Goal: Feedback & Contribution: Leave review/rating

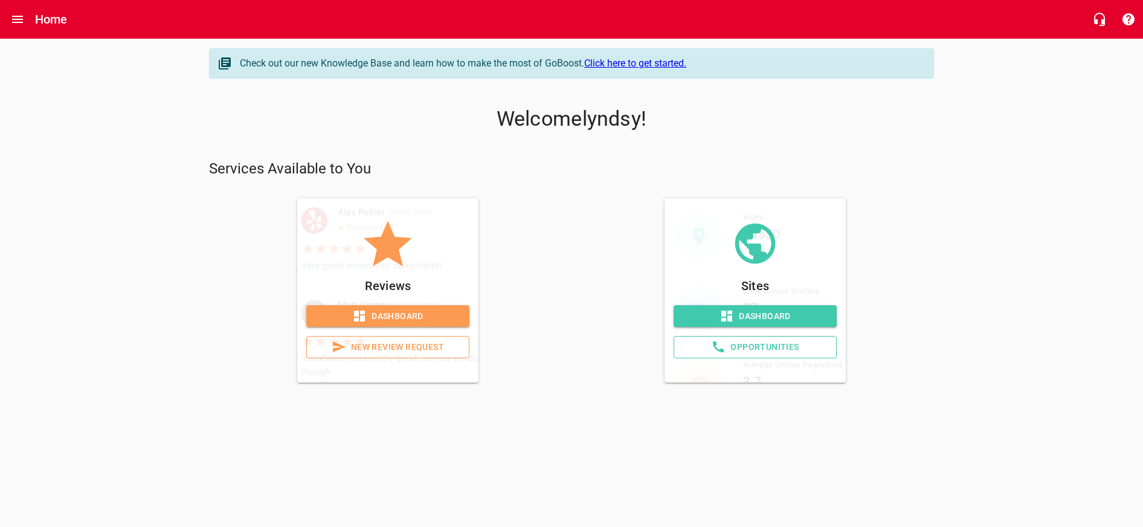
click at [435, 349] on span "New Review Request" at bounding box center [387, 346] width 143 height 15
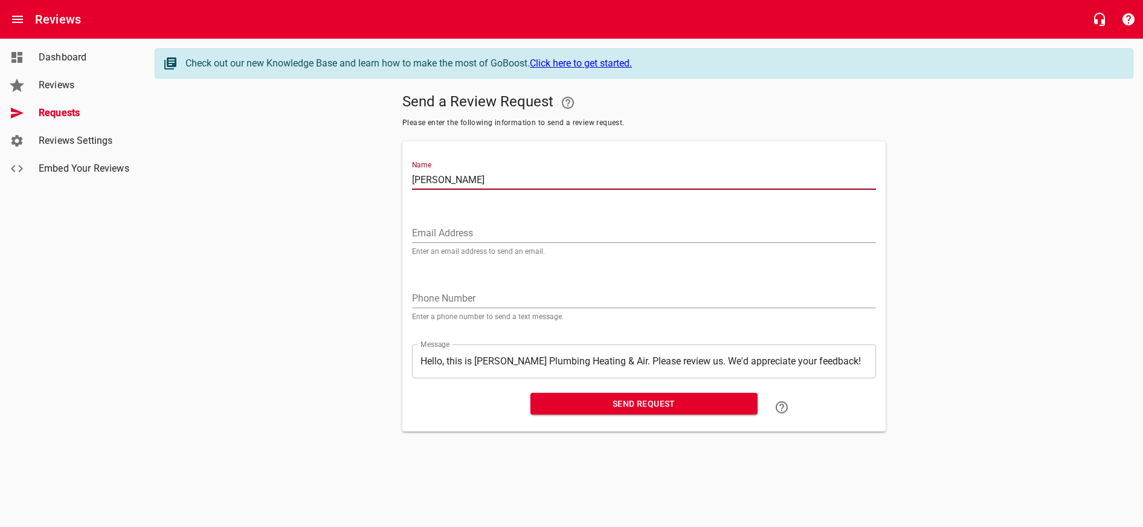
type input "[PERSON_NAME]"
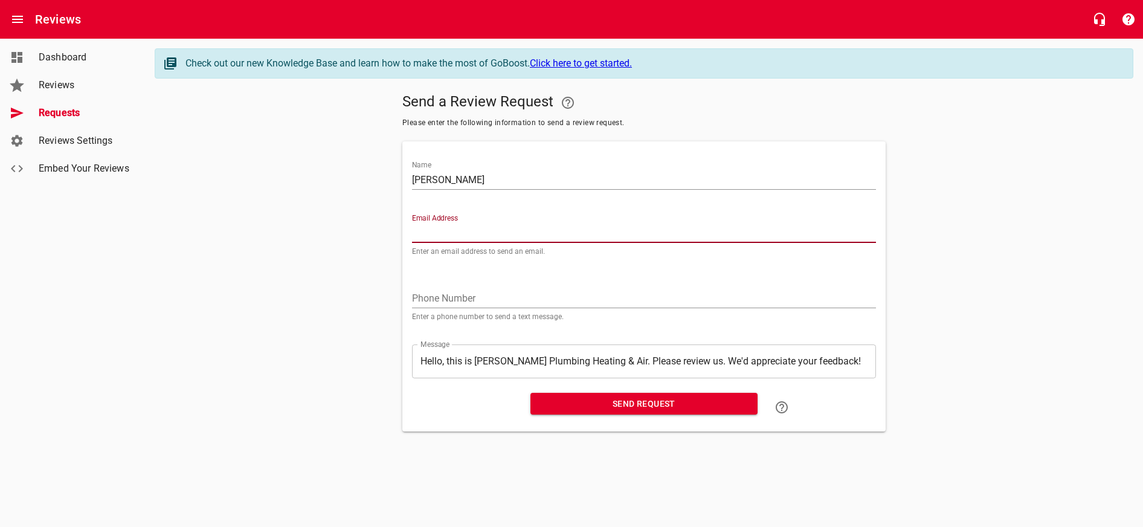
paste input "[EMAIL_ADDRESS][DOMAIN_NAME]"
type input "[EMAIL_ADDRESS][DOMAIN_NAME]"
click at [512, 287] on div "Phone Number Enter a phone number to send a text message." at bounding box center [644, 299] width 464 height 41
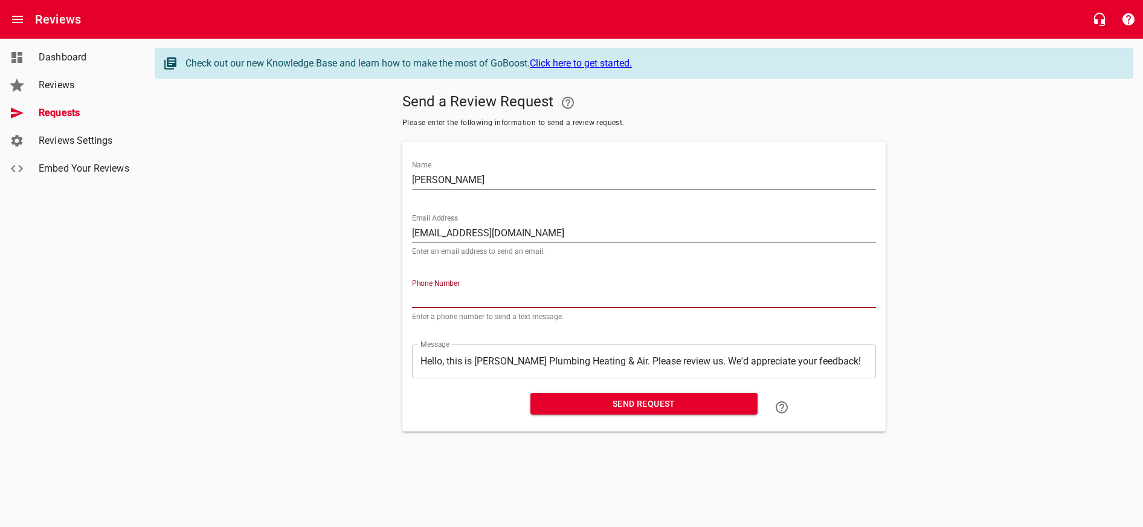
paste input "775720"
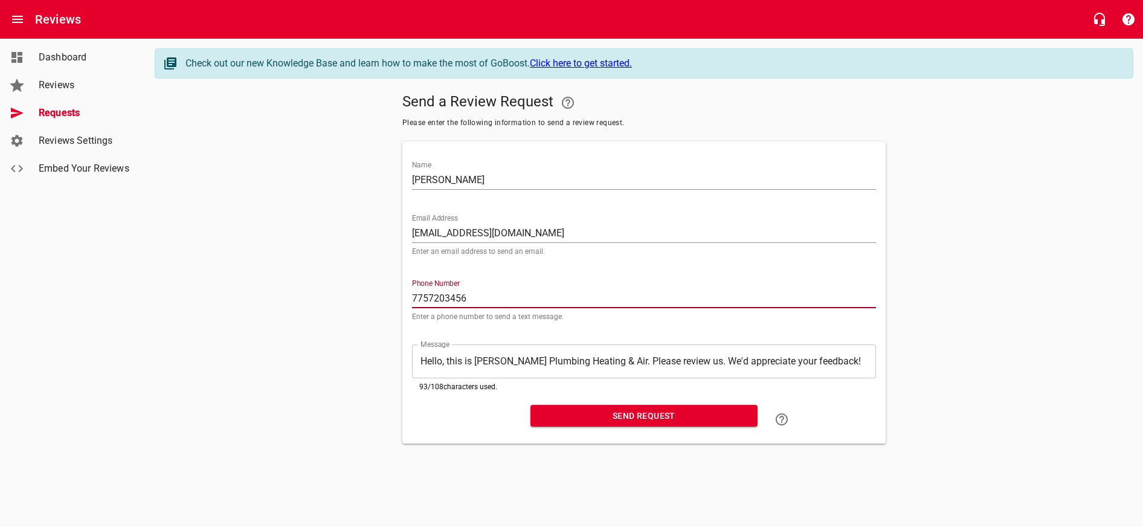
type input "7757203456"
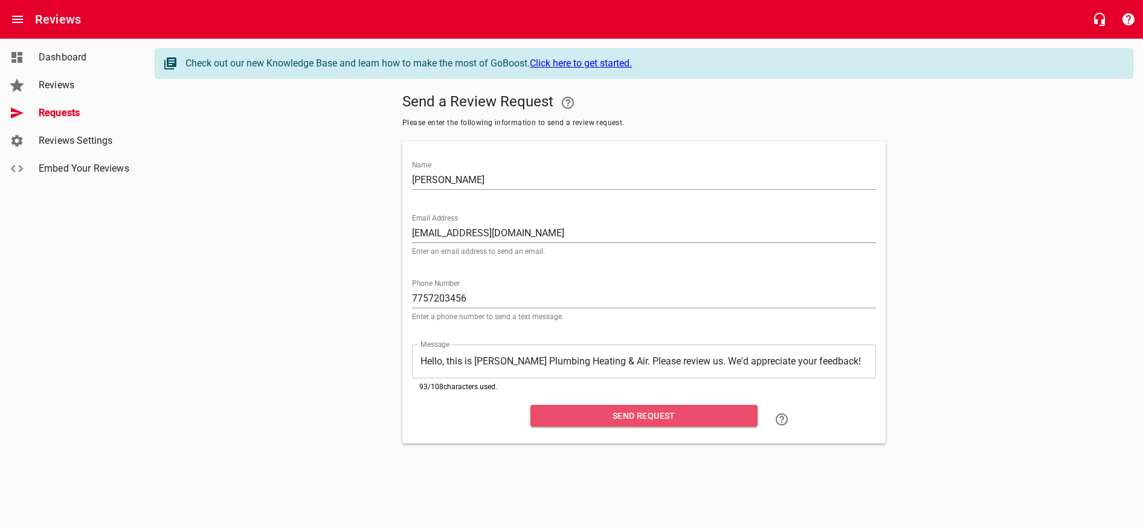
click at [641, 421] on span "Send Request" at bounding box center [644, 415] width 208 height 15
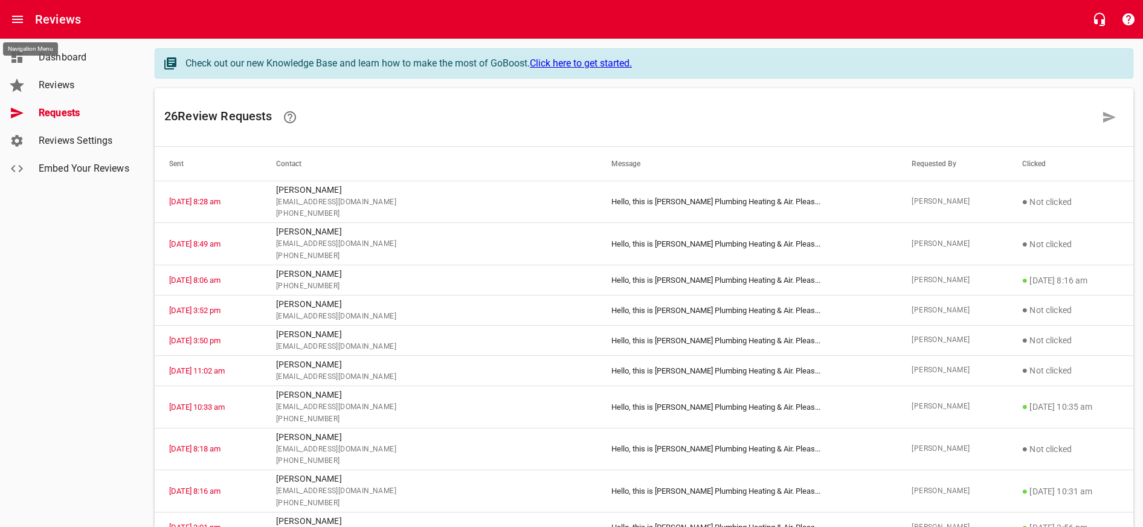
click at [26, 22] on button "Open drawer" at bounding box center [17, 19] width 29 height 29
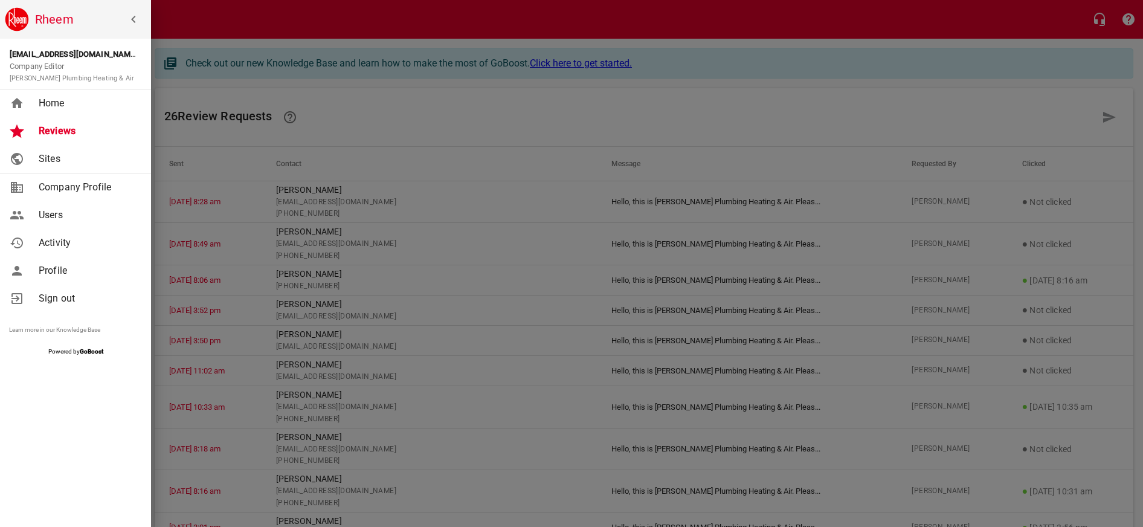
click at [61, 101] on span "Home" at bounding box center [88, 103] width 98 height 14
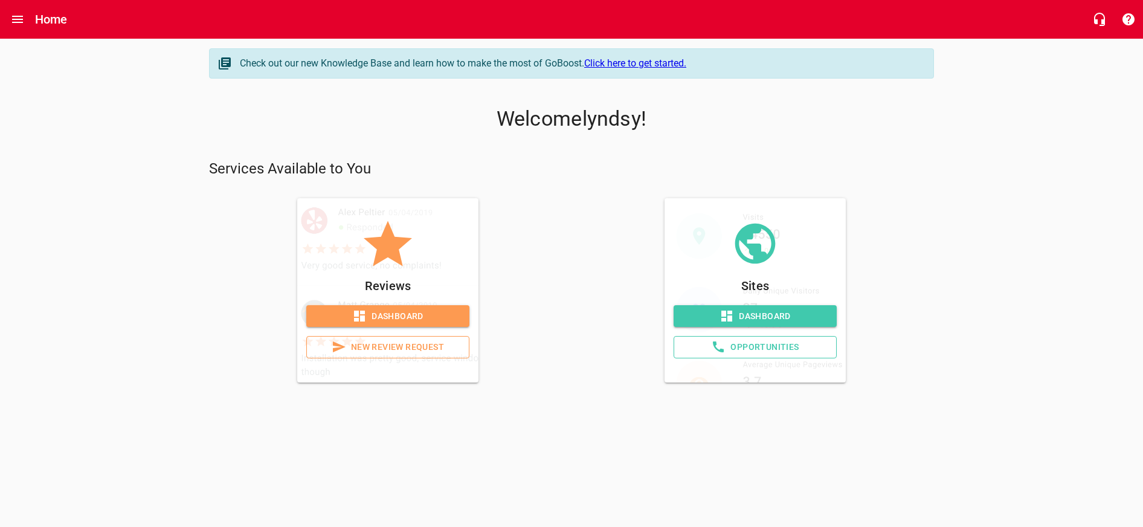
click at [390, 345] on span "New Review Request" at bounding box center [387, 346] width 143 height 15
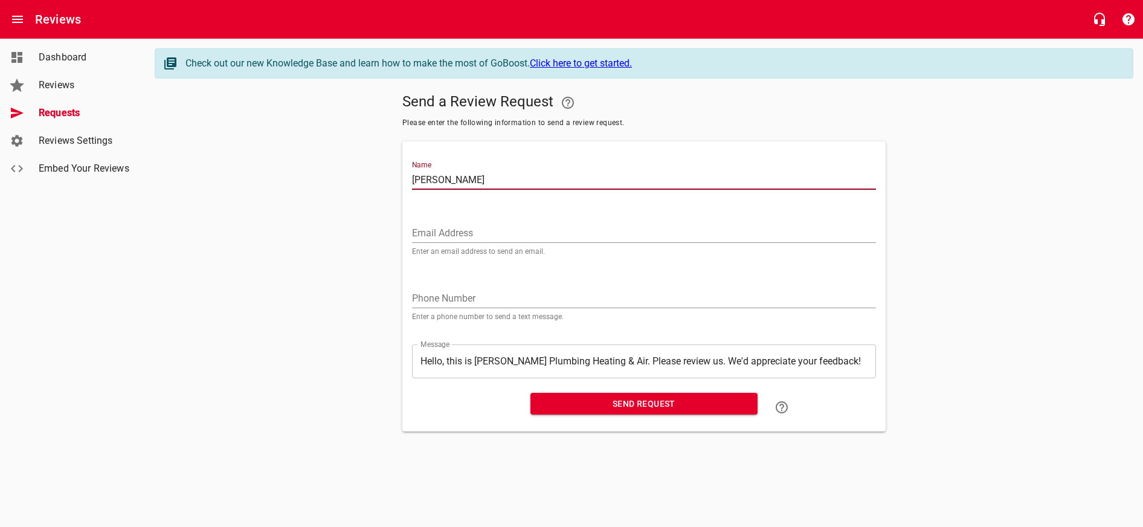
type input "[PERSON_NAME]"
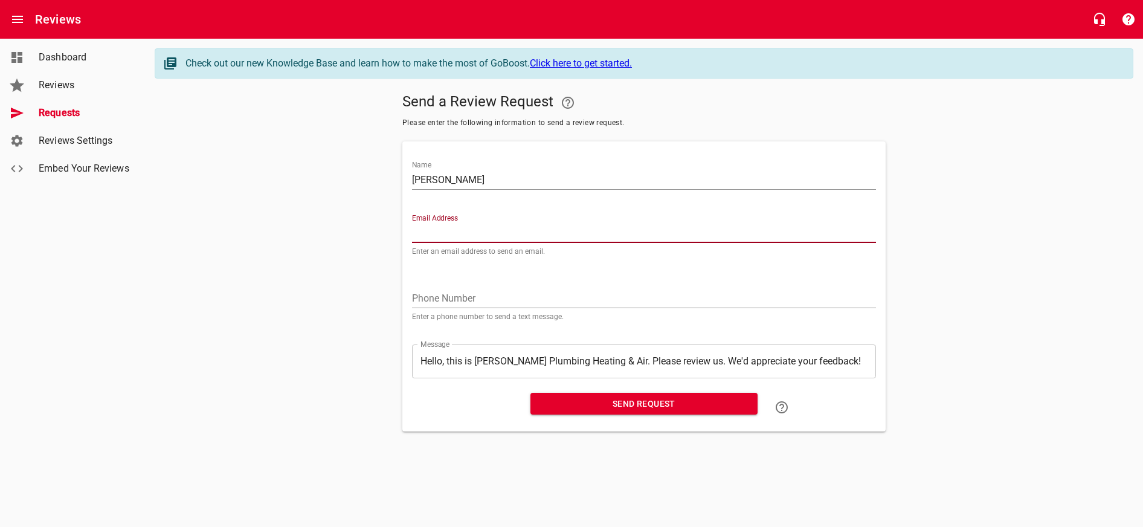
paste input "[EMAIL_ADDRESS][DOMAIN_NAME]"
type input "[EMAIL_ADDRESS][DOMAIN_NAME]"
click at [645, 400] on span "Send Request" at bounding box center [644, 403] width 208 height 15
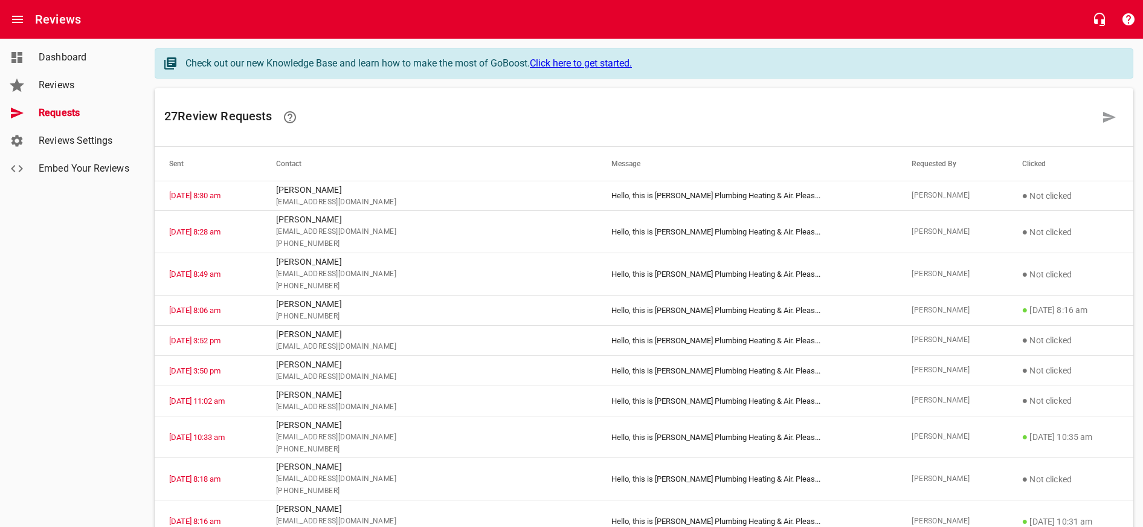
click at [61, 26] on h6 "Reviews" at bounding box center [58, 19] width 46 height 19
click at [20, 18] on icon "Open drawer" at bounding box center [17, 19] width 14 height 14
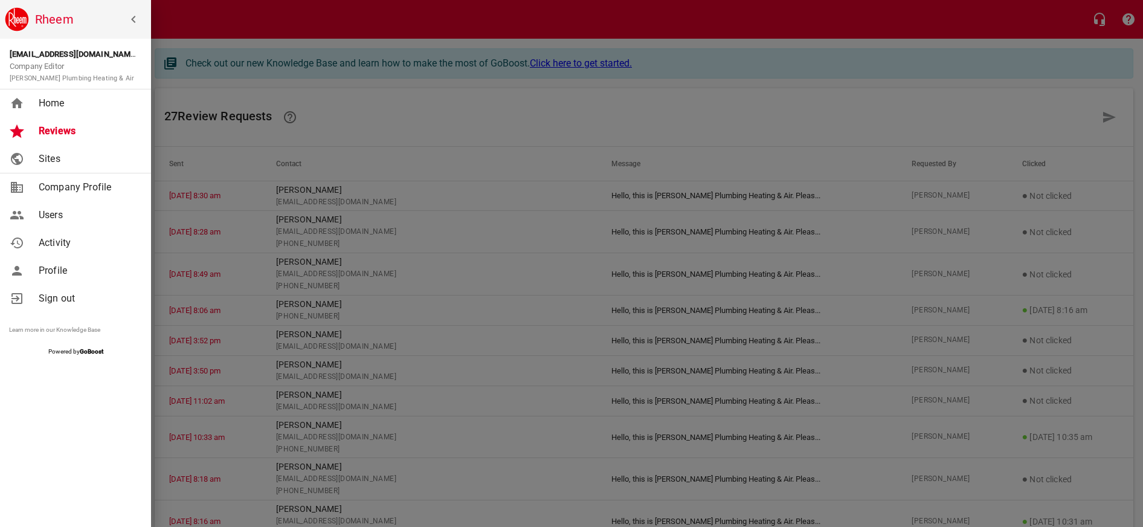
click at [68, 103] on span "Home" at bounding box center [88, 103] width 98 height 14
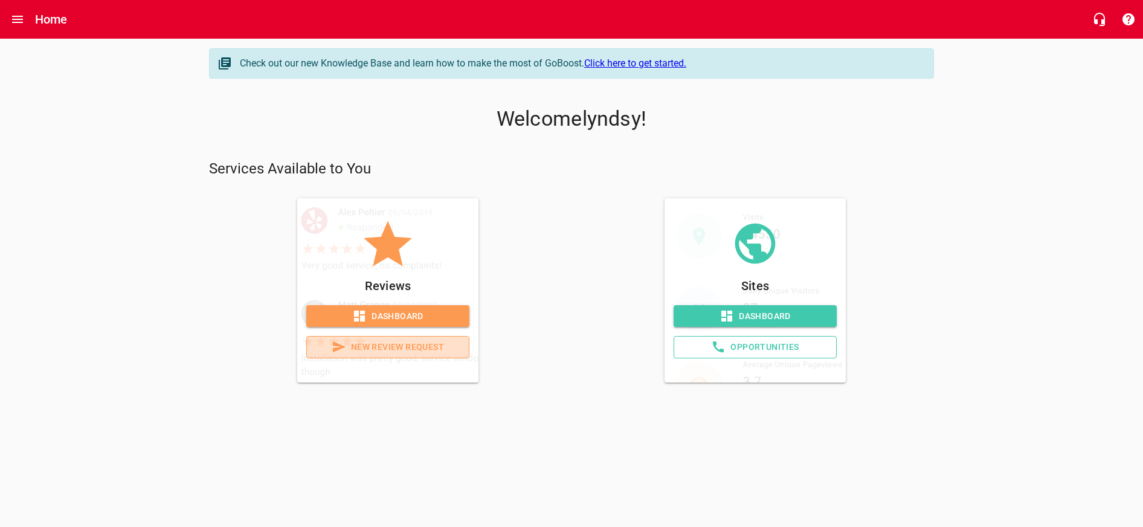
click at [432, 345] on span "New Review Request" at bounding box center [387, 346] width 143 height 15
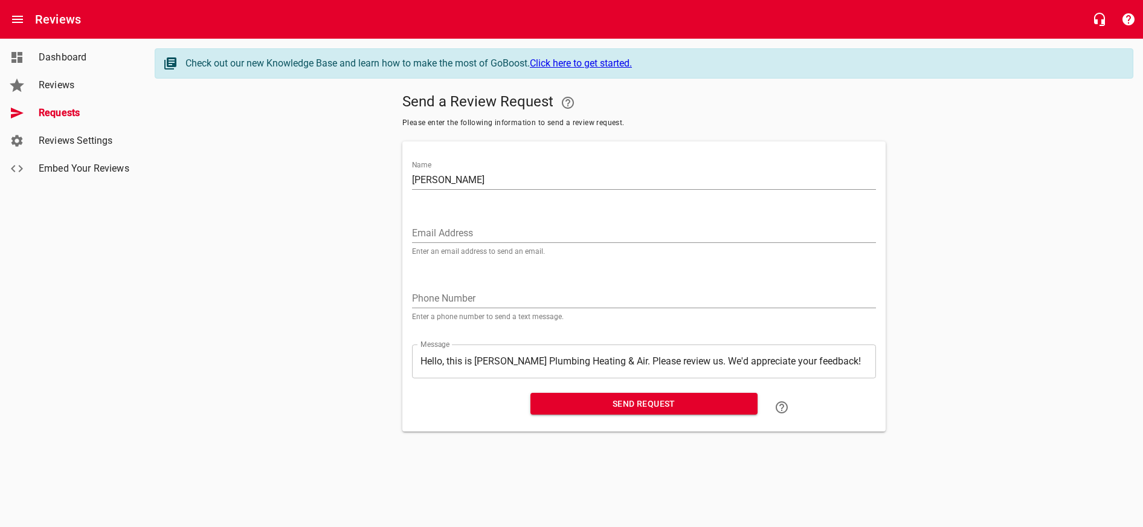
type input "[PERSON_NAME]"
click at [515, 221] on div "Email Address Enter an email address to send an email." at bounding box center [644, 234] width 464 height 41
paste input "[EMAIL_ADDRESS][DOMAIN_NAME]"
type input "[EMAIL_ADDRESS][DOMAIN_NAME]"
paste input "775355"
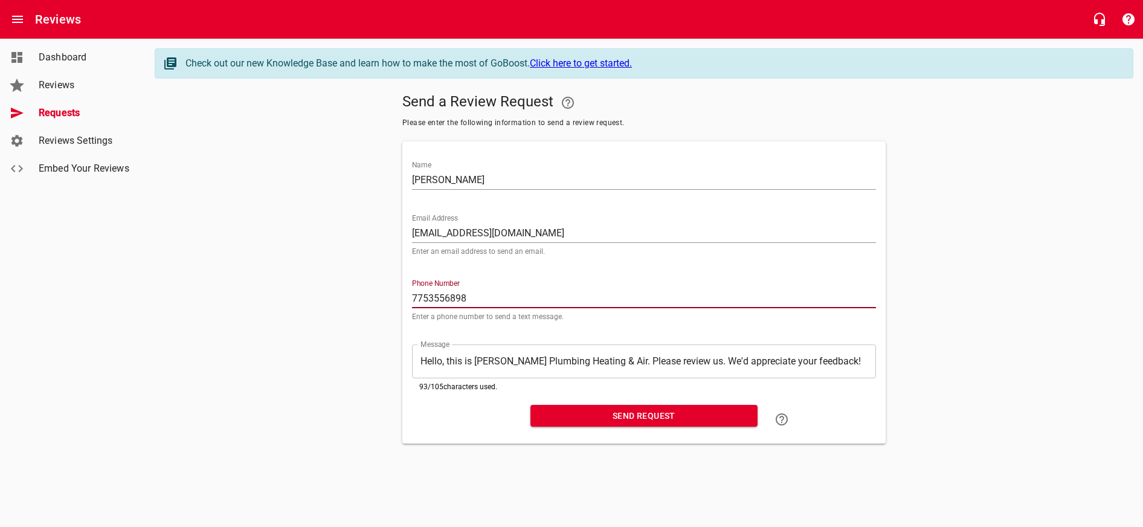
type input "7753556898"
drag, startPoint x: 652, startPoint y: 417, endPoint x: 596, endPoint y: 362, distance: 78.6
click at [651, 417] on span "Send Request" at bounding box center [644, 415] width 208 height 15
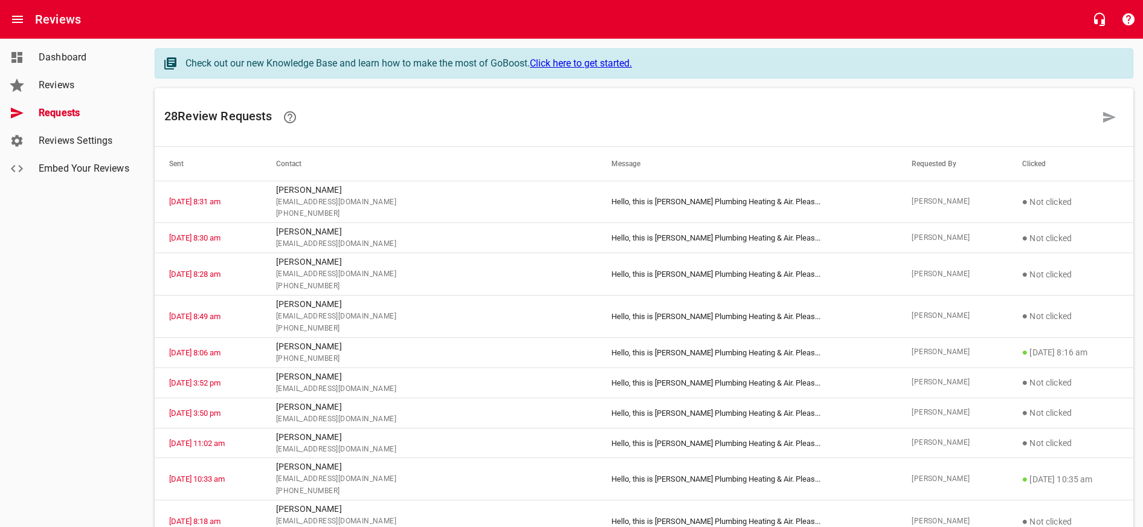
click at [32, 42] on ul "Dashboard Reviews Requests Reviews Settings Embed Your Reviews" at bounding box center [72, 113] width 145 height 149
click at [26, 13] on button "Open drawer" at bounding box center [17, 19] width 29 height 29
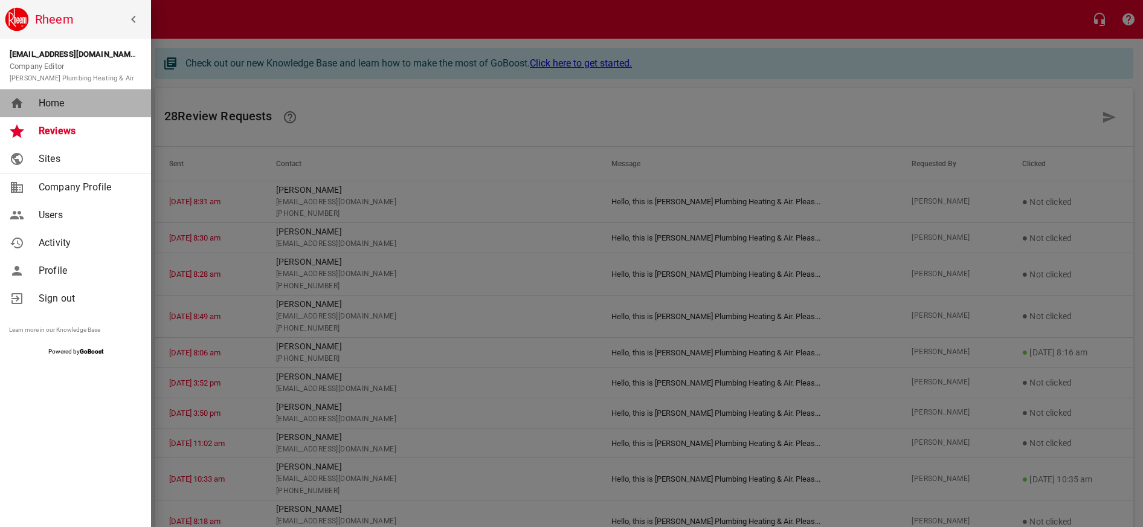
click at [48, 104] on span "Home" at bounding box center [88, 103] width 98 height 14
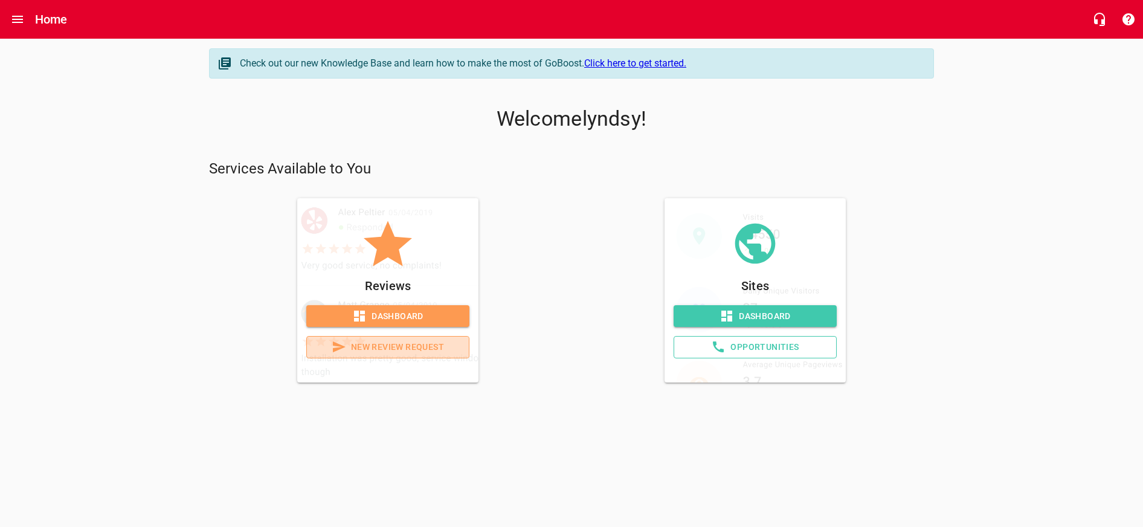
click at [397, 352] on link "New Review Request" at bounding box center [387, 347] width 163 height 22
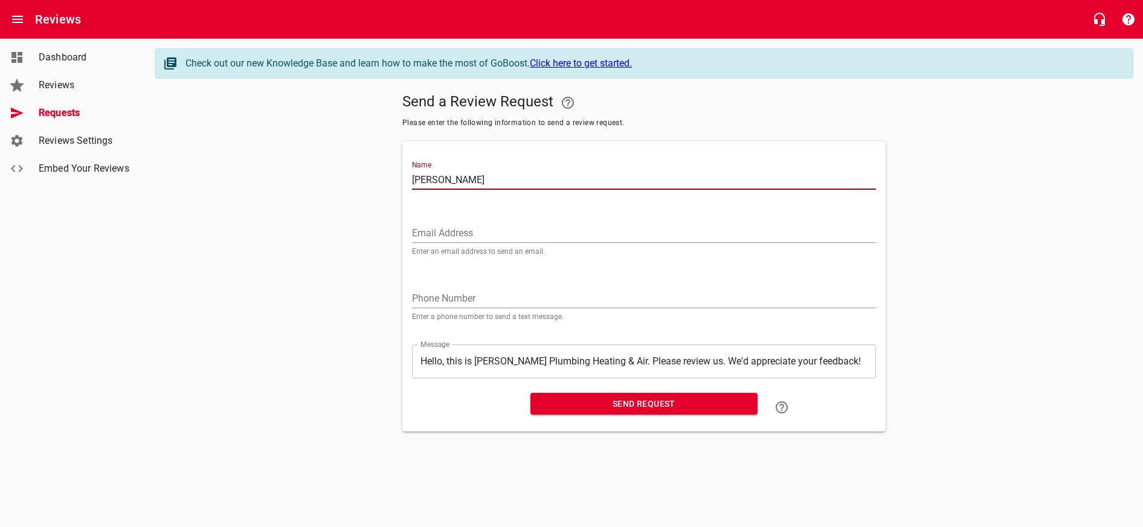
type input "[PERSON_NAME]"
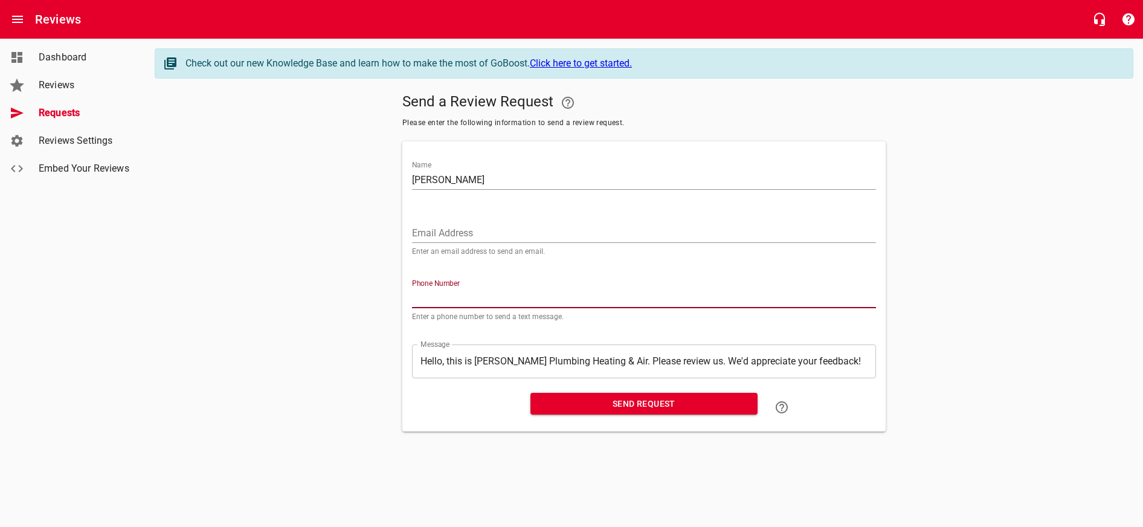
paste input "916529"
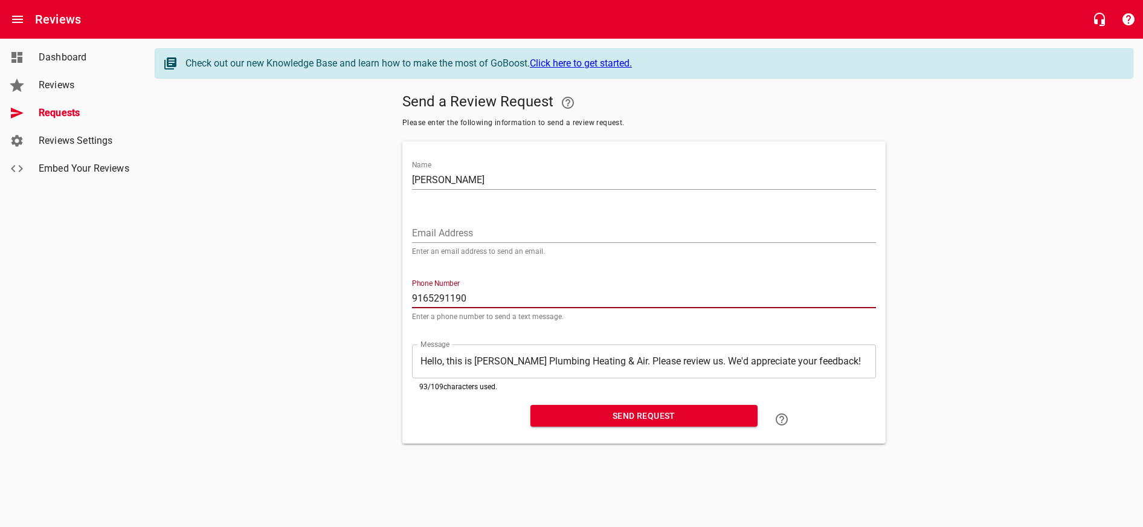
type input "9165291190"
click at [669, 420] on span "Send Request" at bounding box center [644, 415] width 208 height 15
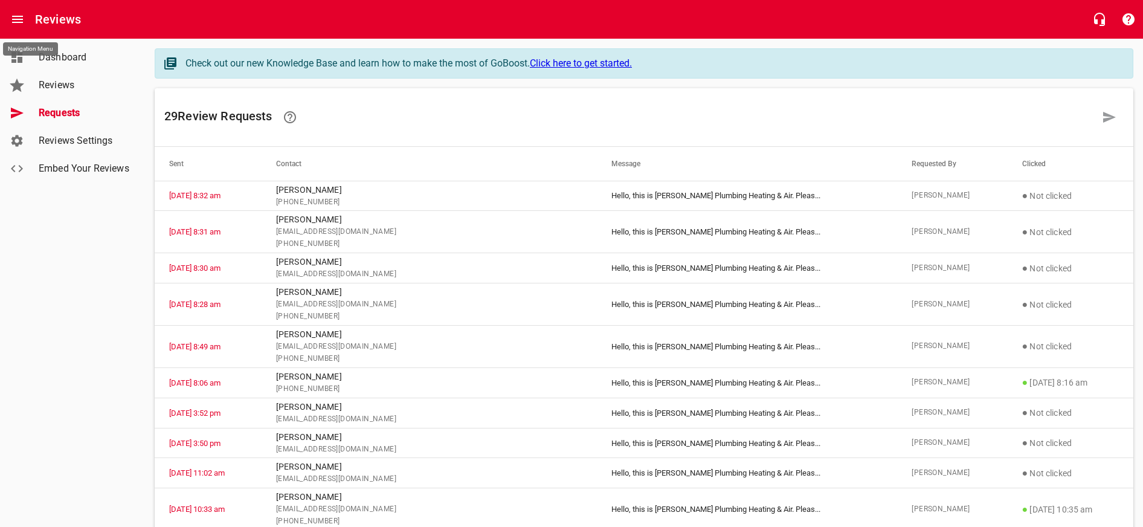
click at [18, 15] on icon "Open drawer" at bounding box center [17, 19] width 14 height 14
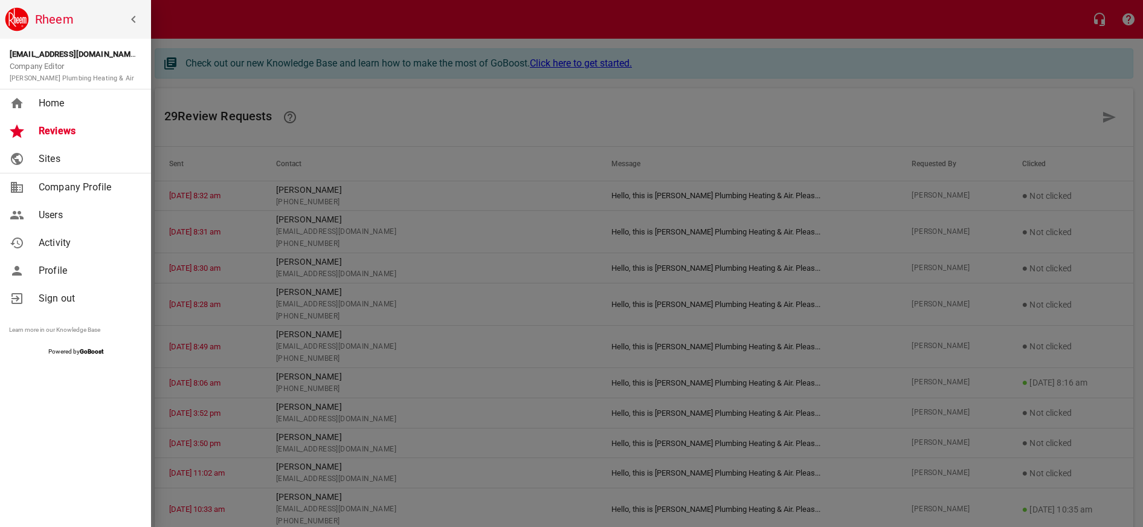
click at [66, 99] on span "Home" at bounding box center [88, 103] width 98 height 14
